Goal: Information Seeking & Learning: Learn about a topic

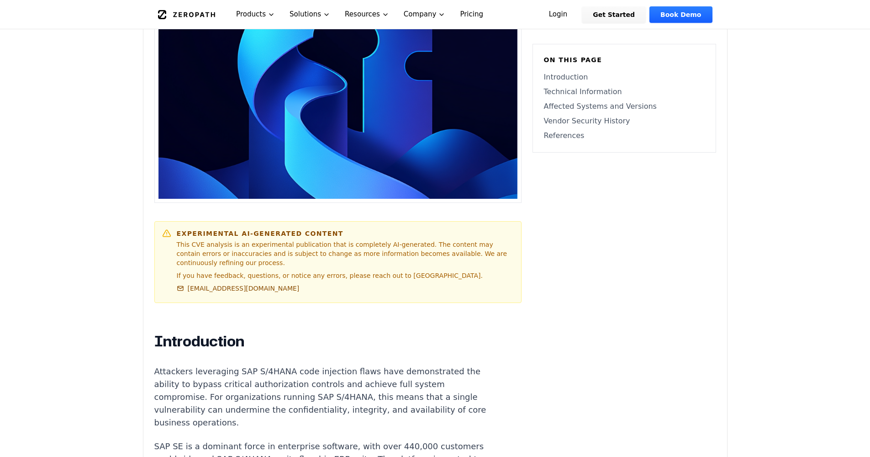
scroll to position [373, 0]
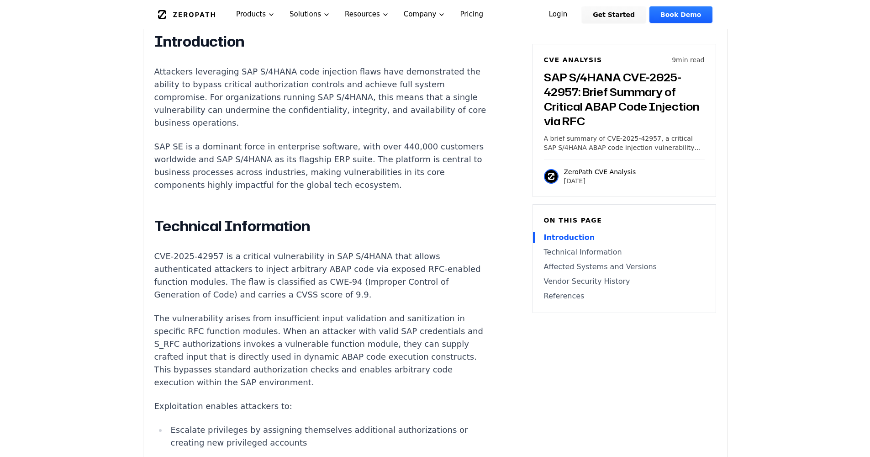
scroll to position [524, 0]
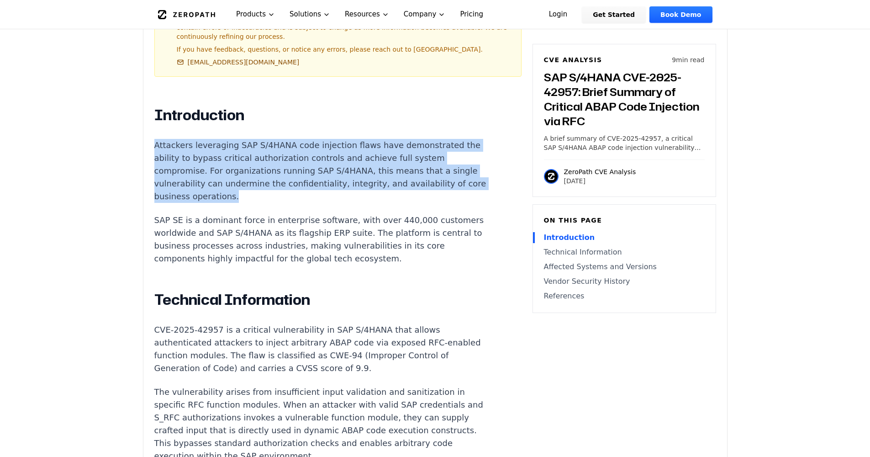
drag, startPoint x: 155, startPoint y: 127, endPoint x: 461, endPoint y: 172, distance: 309.2
click at [461, 172] on p "Attackers leveraging SAP S/4HANA code injection flaws have demonstrated the abi…" at bounding box center [324, 171] width 340 height 64
copy p "Attackers leveraging SAP S/4HANA code injection flaws have demonstrated the abi…"
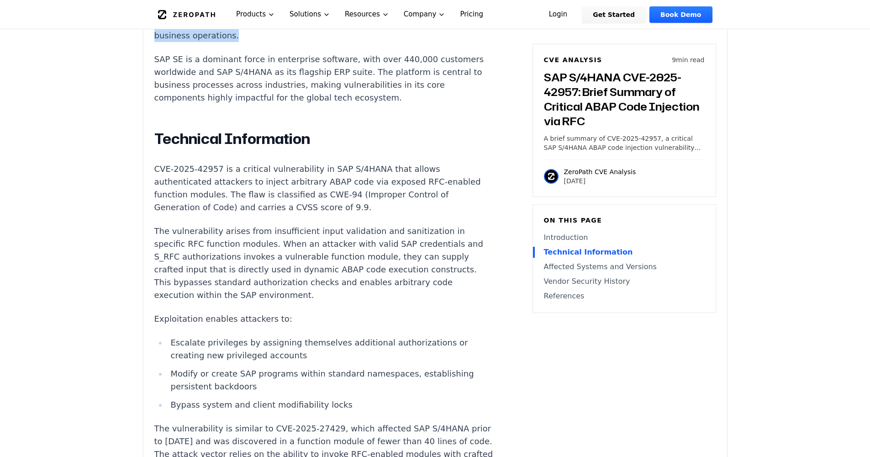
scroll to position [757, 0]
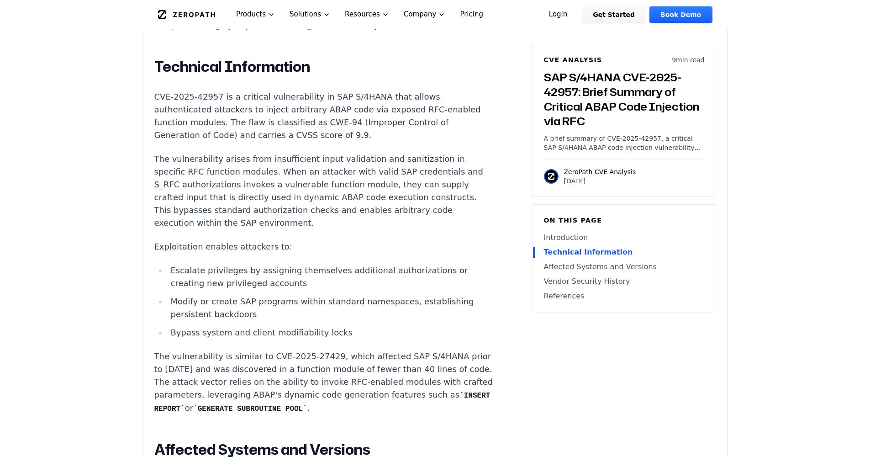
click at [345, 326] on li "Bypass system and client modifiability locks" at bounding box center [330, 332] width 327 height 13
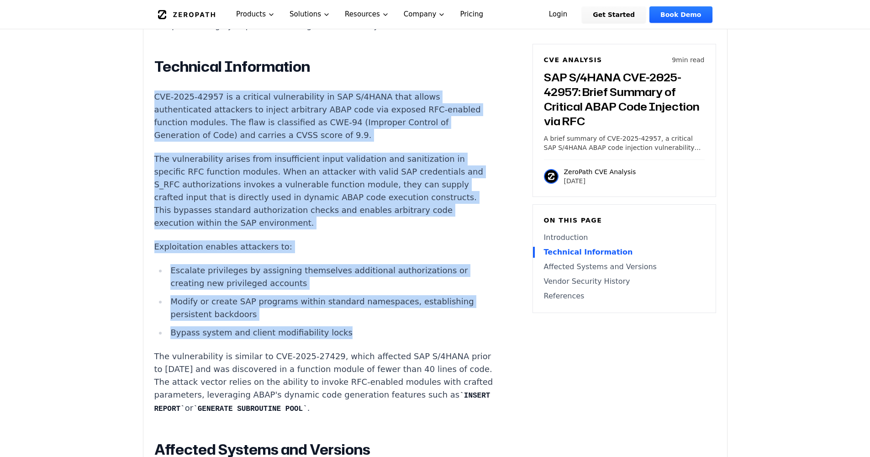
drag, startPoint x: 335, startPoint y: 291, endPoint x: 148, endPoint y: 68, distance: 291.2
click at [148, 68] on div "Experimental AI-Generated Content This CVE analysis is an experimental publicat…" at bounding box center [435, 253] width 584 height 1474
copy div "CVE-2025-42957 is a critical vulnerability in SAP S/4HANA that allows authentic…"
click at [259, 240] on p "Exploitation enables attackers to:" at bounding box center [324, 246] width 340 height 13
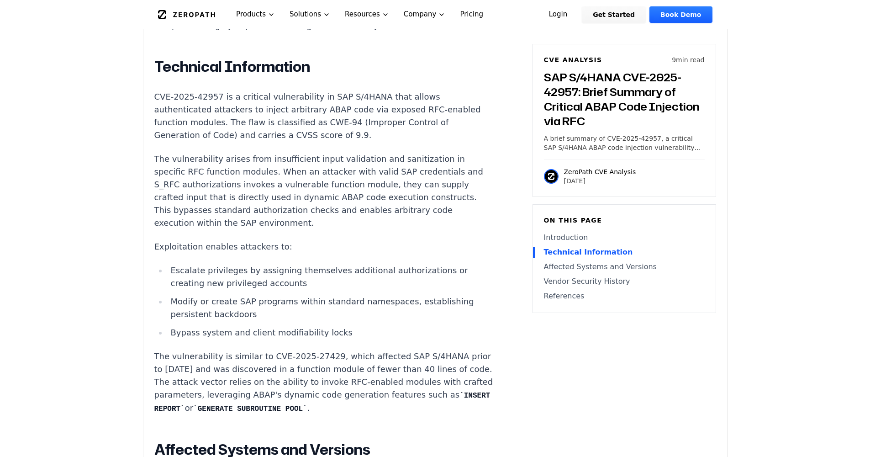
scroll to position [739, 0]
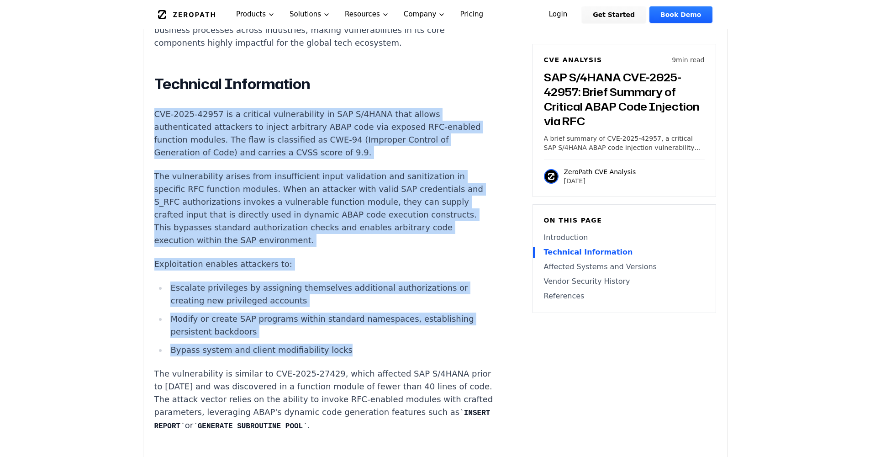
drag, startPoint x: 154, startPoint y: 84, endPoint x: 331, endPoint y: 303, distance: 280.6
click at [331, 303] on div "Introduction Attackers leveraging SAP S/4HANA code injection flaws have demonst…" at bounding box center [324, 427] width 340 height 1075
copy div "CVE-2025-42957 is a critical vulnerability in SAP S/4HANA that allows authentic…"
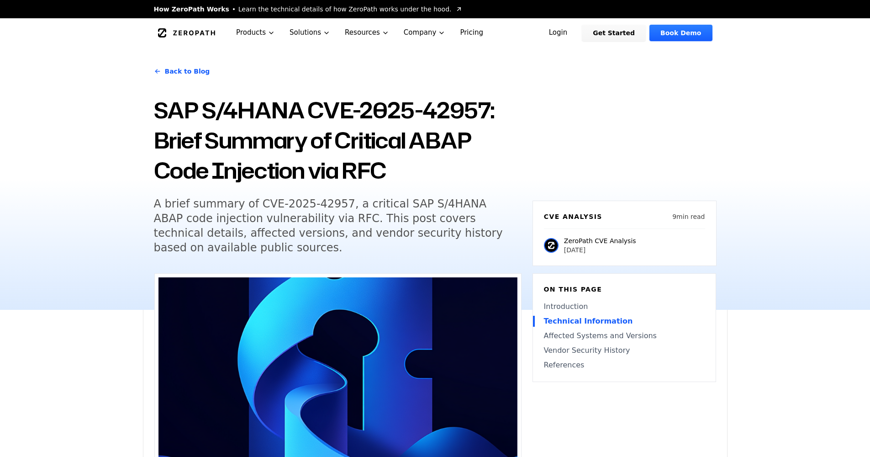
scroll to position [67, 0]
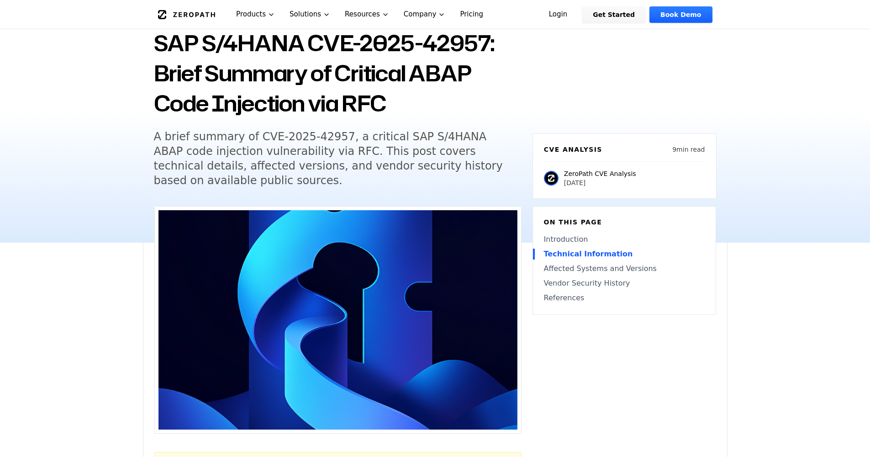
drag, startPoint x: 518, startPoint y: 61, endPoint x: 583, endPoint y: 49, distance: 65.5
click at [518, 61] on h1 "SAP S/4HANA CVE-2025-42957: Brief Summary of Critical ABAP Code Injection via R…" at bounding box center [338, 73] width 368 height 90
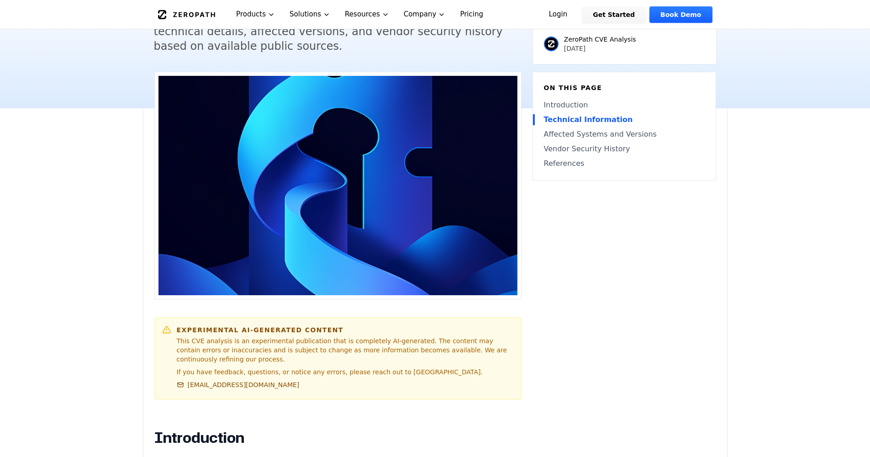
scroll to position [5, 0]
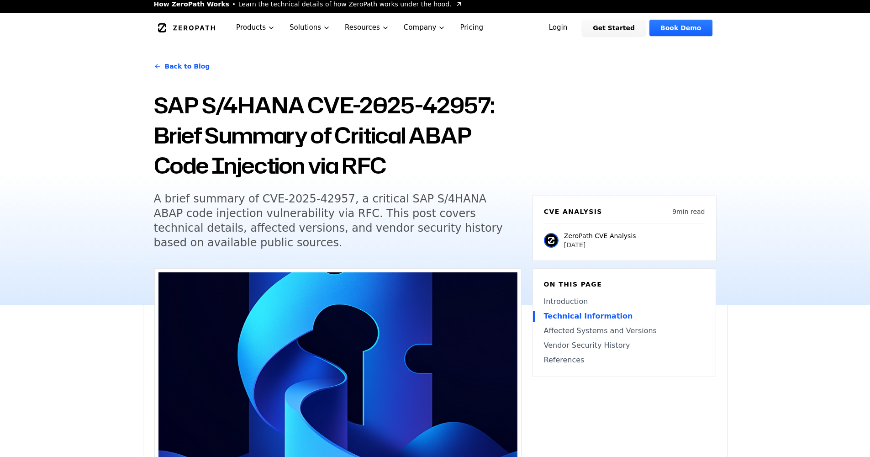
drag, startPoint x: 549, startPoint y: 89, endPoint x: 564, endPoint y: 78, distance: 18.6
click at [552, 86] on div "Back to Blog SAP S/4HANA CVE-2025-42957: Brief Summary of Critical ABAP Code In…" at bounding box center [435, 173] width 585 height 262
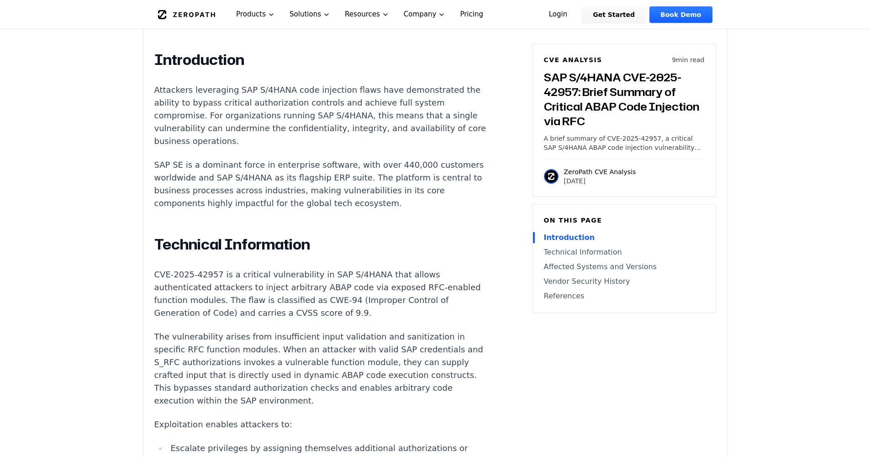
scroll to position [642, 0]
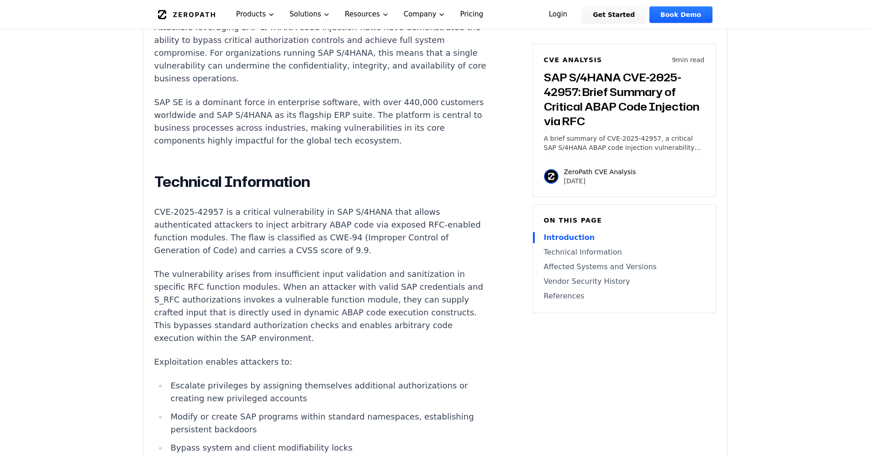
drag, startPoint x: 459, startPoint y: 245, endPoint x: 220, endPoint y: 259, distance: 239.3
click at [220, 268] on p "The vulnerability arises from insufficient input validation and sanitization in…" at bounding box center [324, 306] width 340 height 77
copy p "RFC function modules."
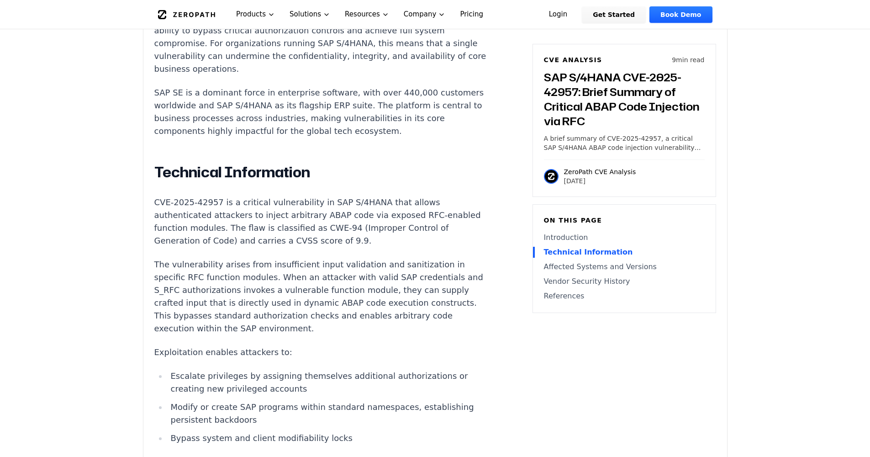
scroll to position [729, 0]
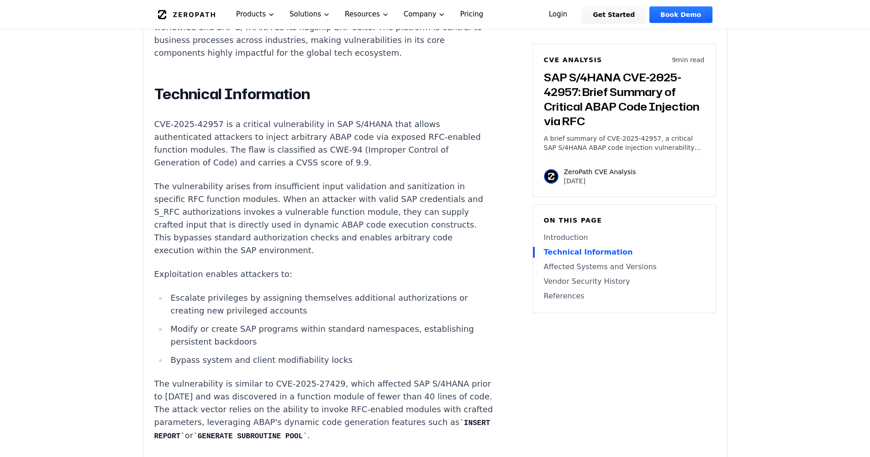
click at [171, 353] on li "Bypass system and client modifiability locks" at bounding box center [330, 359] width 327 height 13
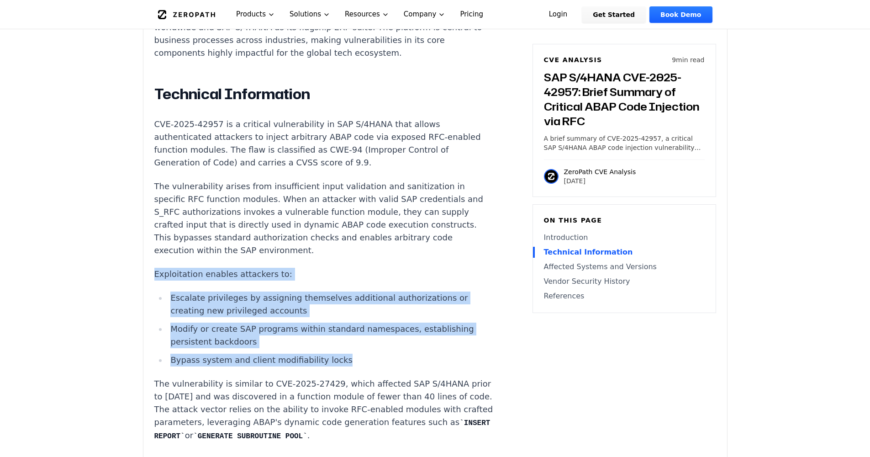
drag, startPoint x: 155, startPoint y: 229, endPoint x: 355, endPoint y: 320, distance: 219.3
click at [355, 320] on div "Introduction Attackers leveraging SAP S/4HANA code injection flaws have demonst…" at bounding box center [324, 437] width 340 height 1075
copy div "Exploitation enables attackers to: Escalate privileges by assigning themselves …"
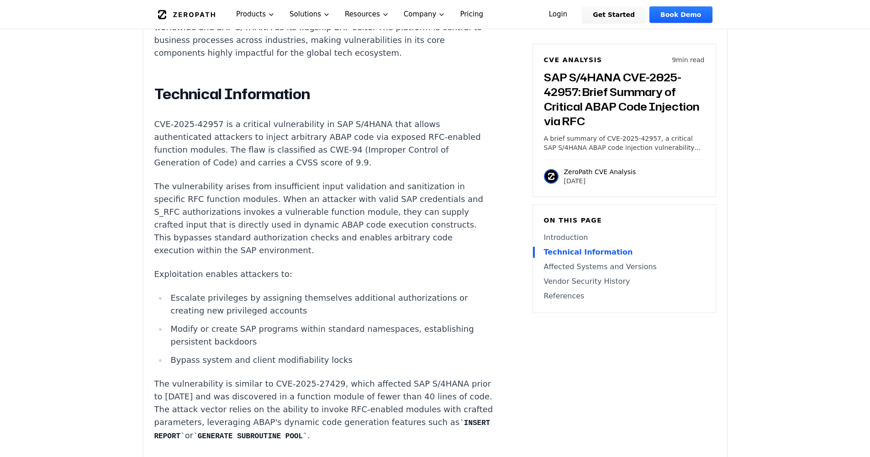
drag, startPoint x: 795, startPoint y: 71, endPoint x: 794, endPoint y: 52, distance: 19.2
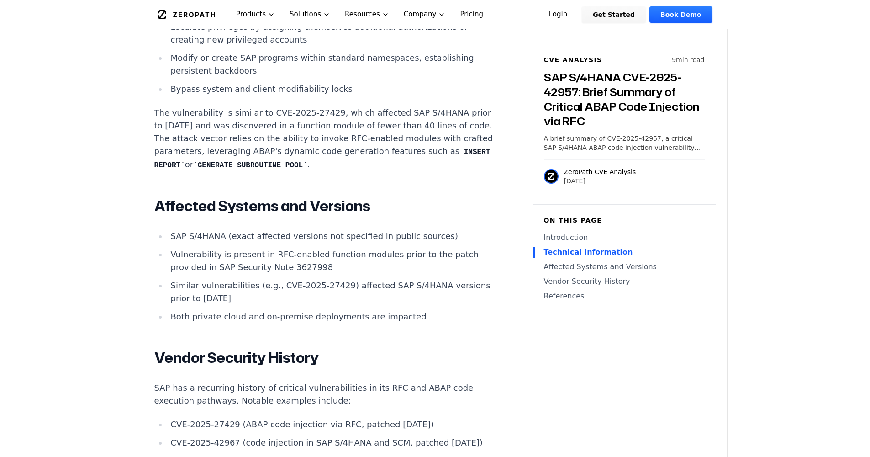
scroll to position [1004, 0]
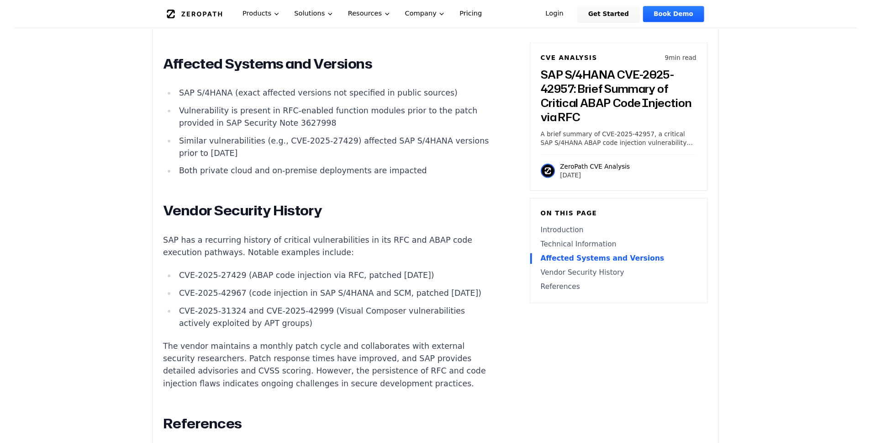
scroll to position [1170, 0]
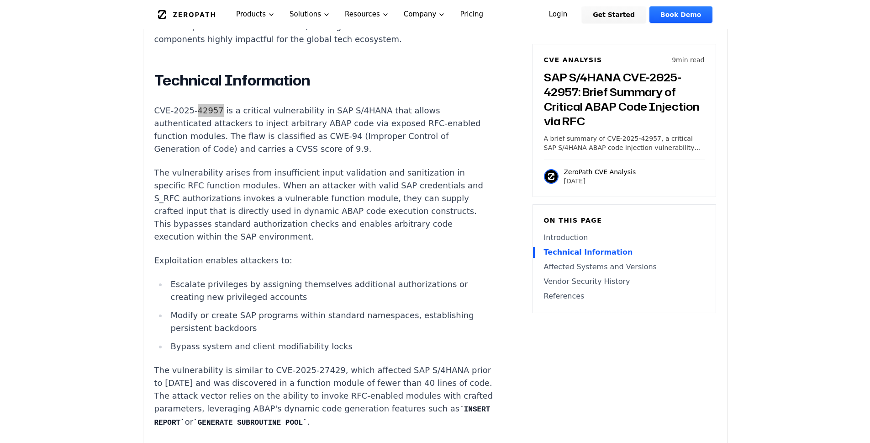
scroll to position [910, 0]
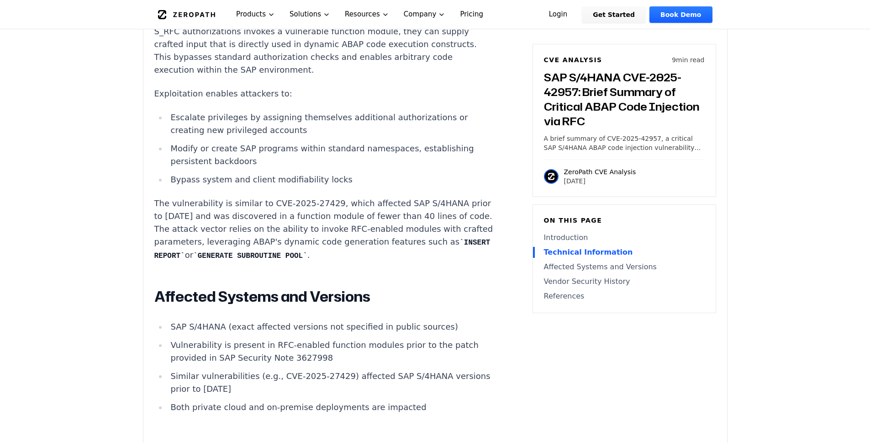
click at [789, 196] on main "How ZeroPath Works Learn the technical details of how ZeroPath works under the …" at bounding box center [435, 396] width 870 height 2613
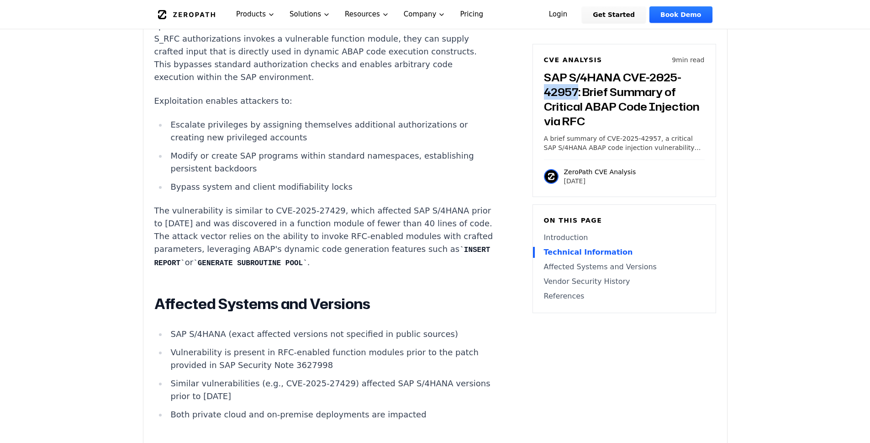
scroll to position [980, 0]
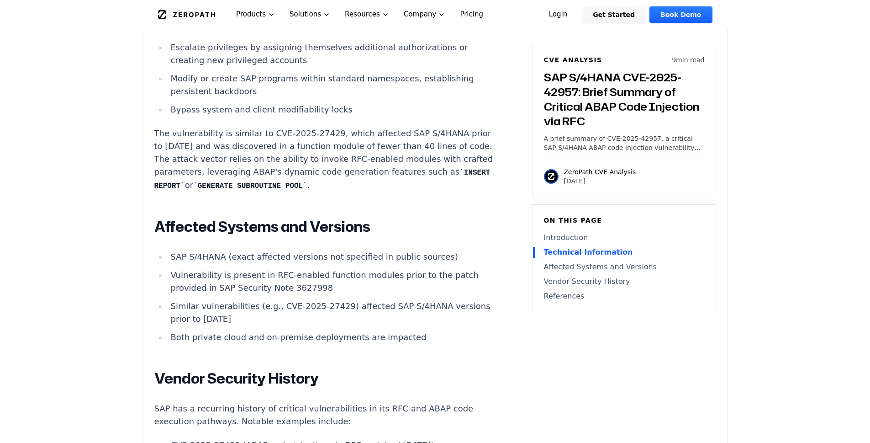
click at [179, 250] on li "SAP S/4HANA (exact affected versions not specified in public sources)" at bounding box center [330, 256] width 327 height 13
